Goal: Task Accomplishment & Management: Use online tool/utility

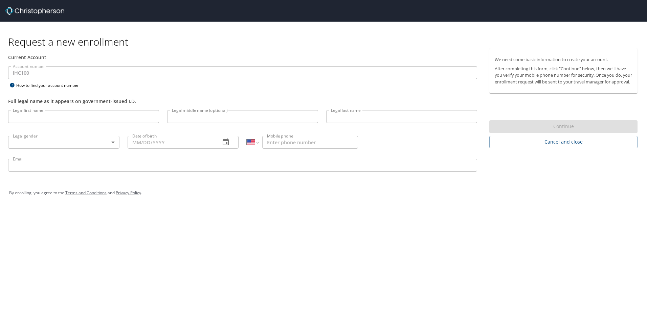
select select "US"
click at [577, 147] on span "Cancel and close" at bounding box center [563, 142] width 137 height 8
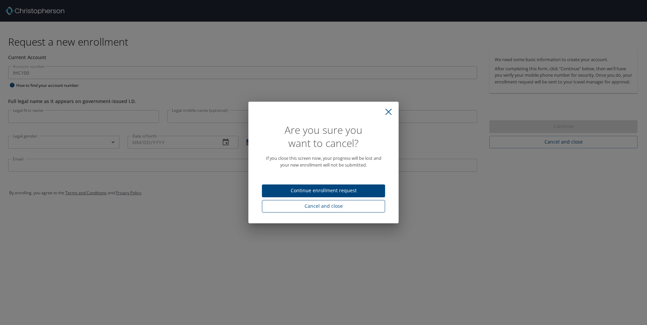
click at [356, 209] on span "Cancel and close" at bounding box center [323, 206] width 112 height 8
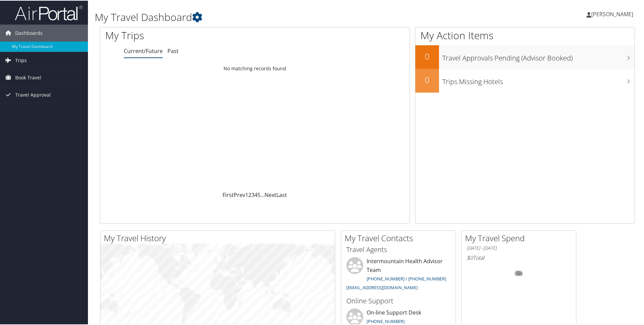
click at [64, 62] on link "Trips" at bounding box center [44, 59] width 88 height 17
click at [52, 72] on link "Current/Future Trips" at bounding box center [44, 73] width 88 height 10
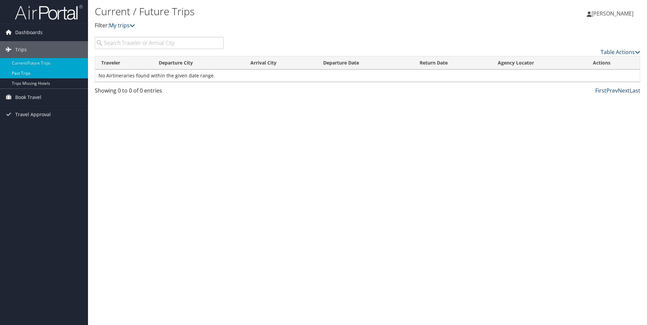
click at [39, 76] on link "Past Trips" at bounding box center [44, 73] width 88 height 10
click at [54, 63] on link "Current/Future Trips" at bounding box center [44, 63] width 88 height 10
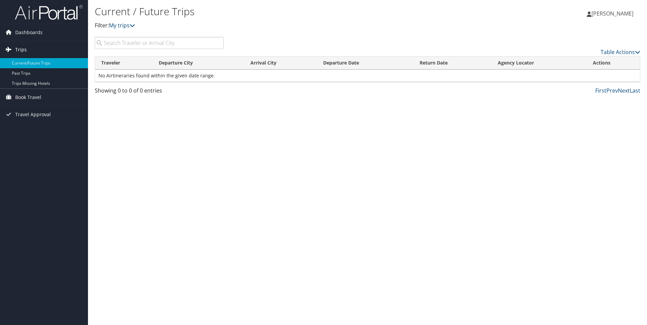
click at [40, 50] on link "Trips" at bounding box center [44, 49] width 88 height 17
click at [43, 51] on link "Trips" at bounding box center [44, 49] width 88 height 17
click at [49, 116] on span "Travel Approval" at bounding box center [33, 114] width 36 height 17
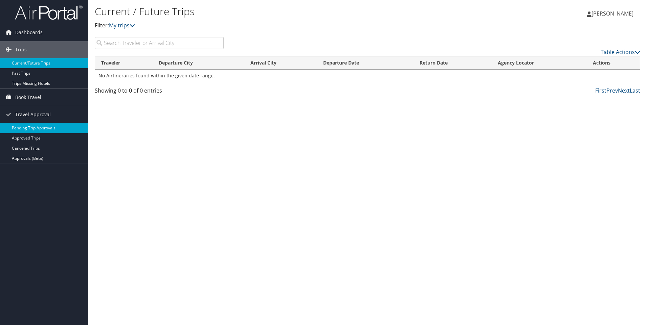
click at [32, 129] on link "Pending Trip Approvals" at bounding box center [44, 128] width 88 height 10
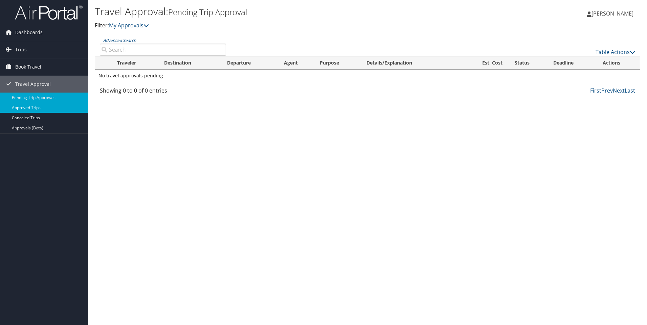
click at [40, 107] on link "Approved Trips" at bounding box center [44, 108] width 88 height 10
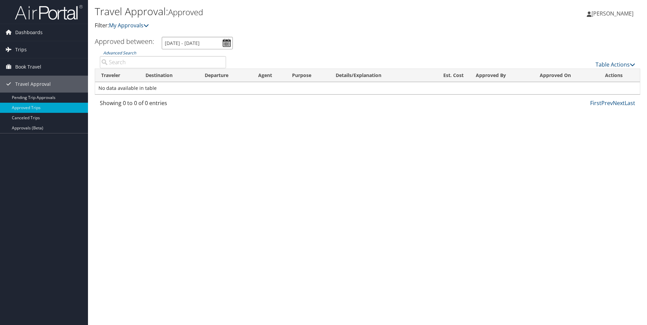
click at [226, 42] on input "8/30/2025 - 9/30/2025" at bounding box center [197, 43] width 71 height 13
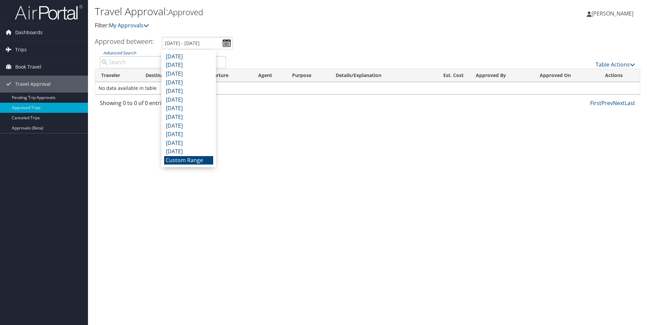
click at [283, 31] on div "Travel Approval: Approved Filter: My Approvals" at bounding box center [277, 19] width 364 height 33
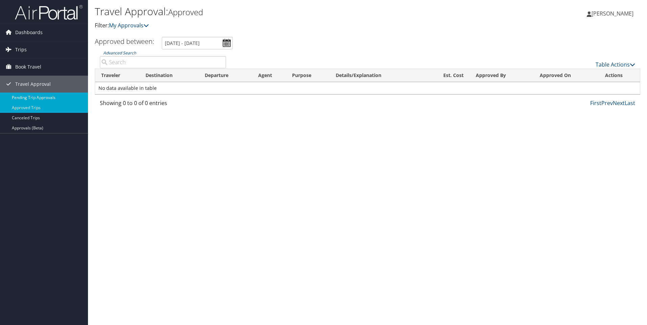
click at [40, 99] on link "Pending Trip Approvals" at bounding box center [44, 98] width 88 height 10
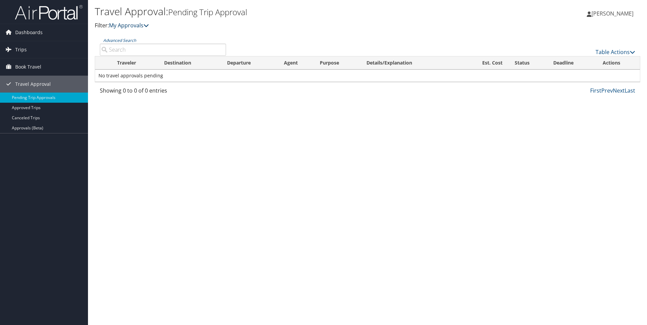
click at [149, 28] on icon at bounding box center [145, 25] width 5 height 5
click at [148, 24] on icon at bounding box center [145, 25] width 5 height 5
click at [44, 130] on link "Approvals (Beta)" at bounding box center [44, 128] width 88 height 10
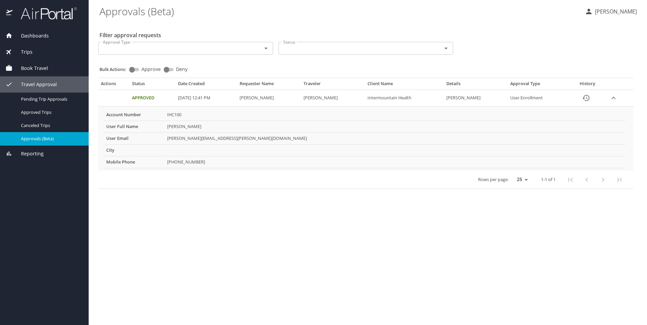
click at [32, 52] on div "Trips" at bounding box center [44, 51] width 78 height 7
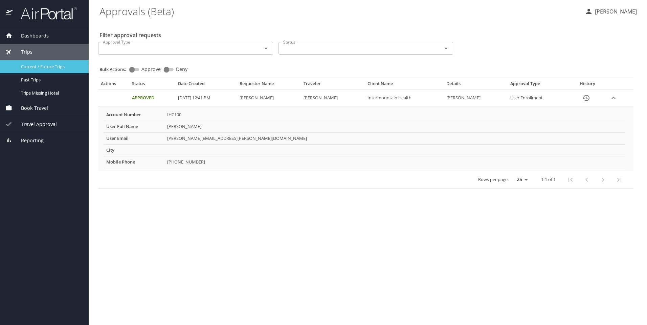
click at [39, 65] on span "Current / Future Trips" at bounding box center [51, 67] width 60 height 6
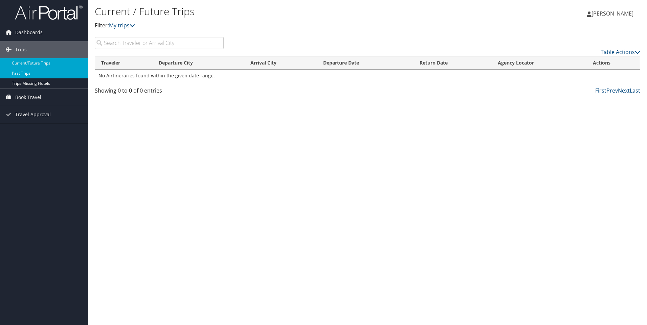
click at [51, 75] on link "Past Trips" at bounding box center [44, 73] width 88 height 10
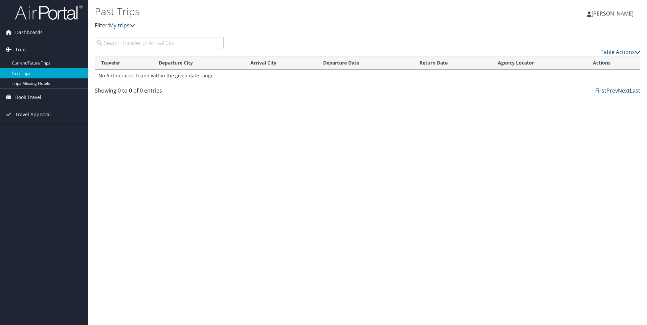
click at [25, 50] on span "Trips" at bounding box center [21, 49] width 12 height 17
click at [27, 93] on span "Book Travel" at bounding box center [28, 97] width 26 height 17
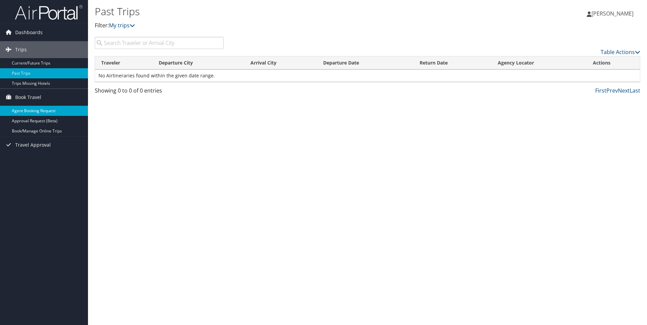
click at [34, 111] on link "Agent Booking Request" at bounding box center [44, 111] width 88 height 10
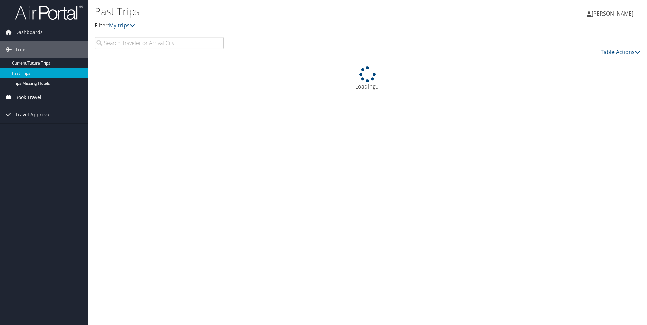
click at [32, 96] on span "Book Travel" at bounding box center [28, 97] width 26 height 17
click at [35, 34] on span "Dashboards" at bounding box center [28, 32] width 27 height 17
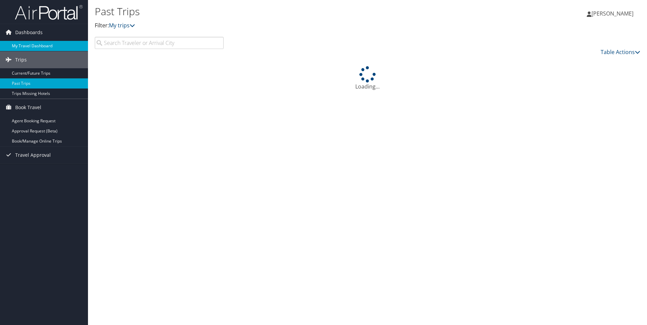
click at [35, 44] on link "My Travel Dashboard" at bounding box center [44, 46] width 88 height 10
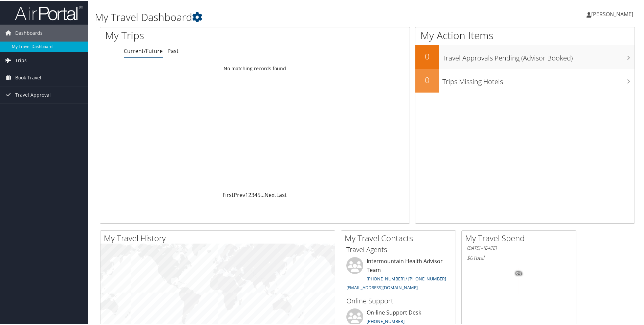
click at [68, 66] on link "Trips" at bounding box center [44, 59] width 88 height 17
click at [50, 110] on link "Book Travel" at bounding box center [44, 107] width 88 height 17
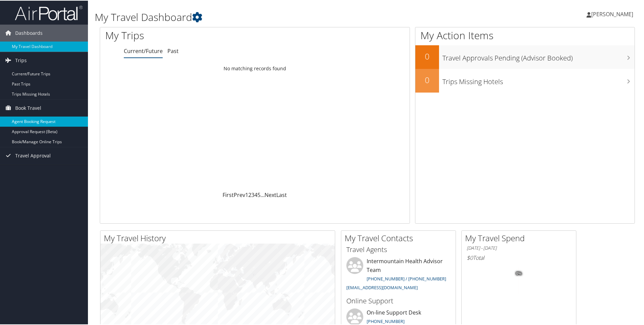
click at [51, 122] on link "Agent Booking Request" at bounding box center [44, 121] width 88 height 10
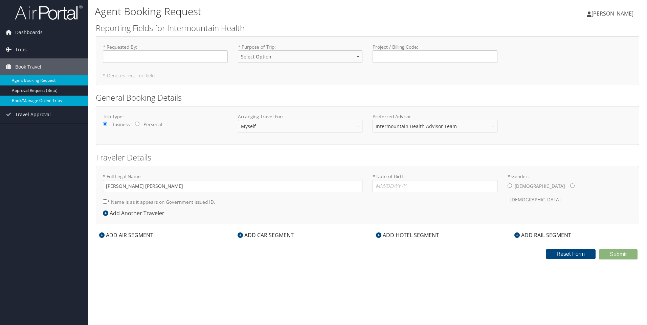
click at [57, 99] on link "Book/Manage Online Trips" at bounding box center [44, 101] width 88 height 10
click at [21, 100] on link "Book/Manage Online Trips" at bounding box center [44, 101] width 88 height 10
